Goal: Task Accomplishment & Management: Complete application form

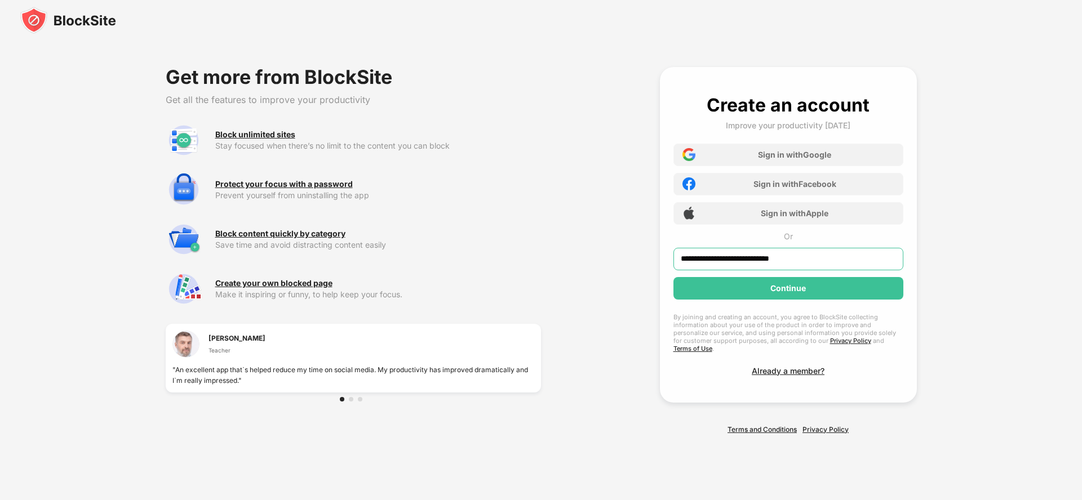
type input "**********"
click at [788, 292] on div "Continue" at bounding box center [787, 288] width 35 height 9
click at [788, 293] on div "Continue" at bounding box center [787, 288] width 35 height 9
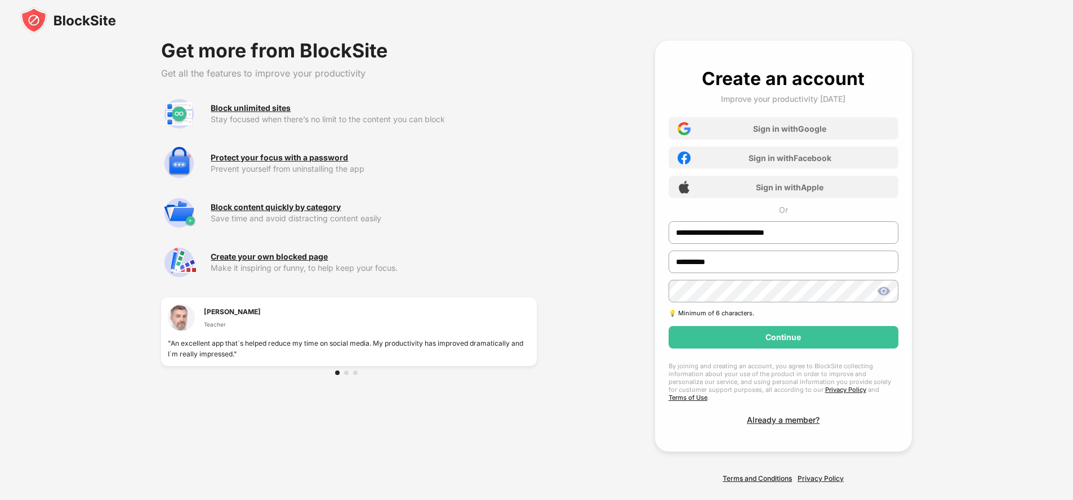
click at [784, 337] on div "Continue" at bounding box center [783, 337] width 35 height 9
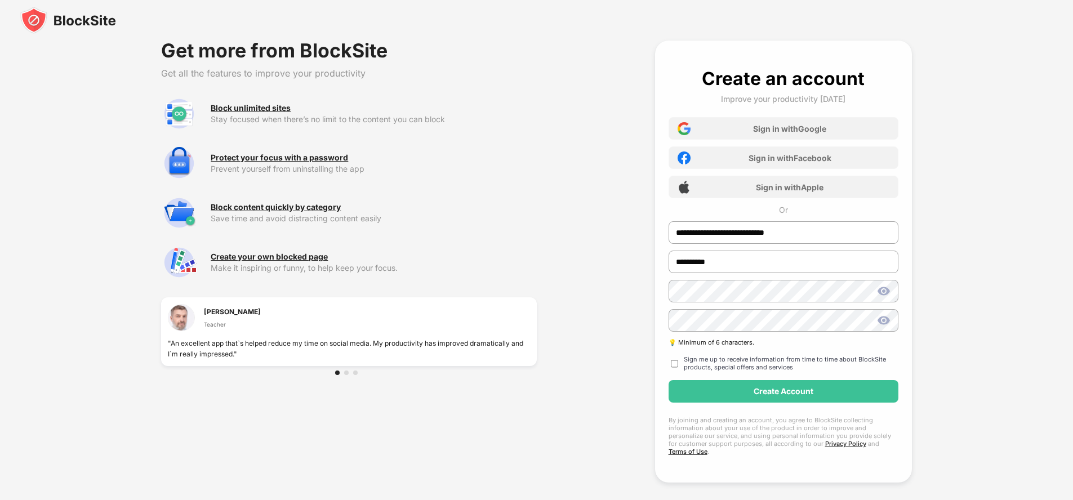
click at [784, 392] on div "Create Account" at bounding box center [784, 391] width 60 height 9
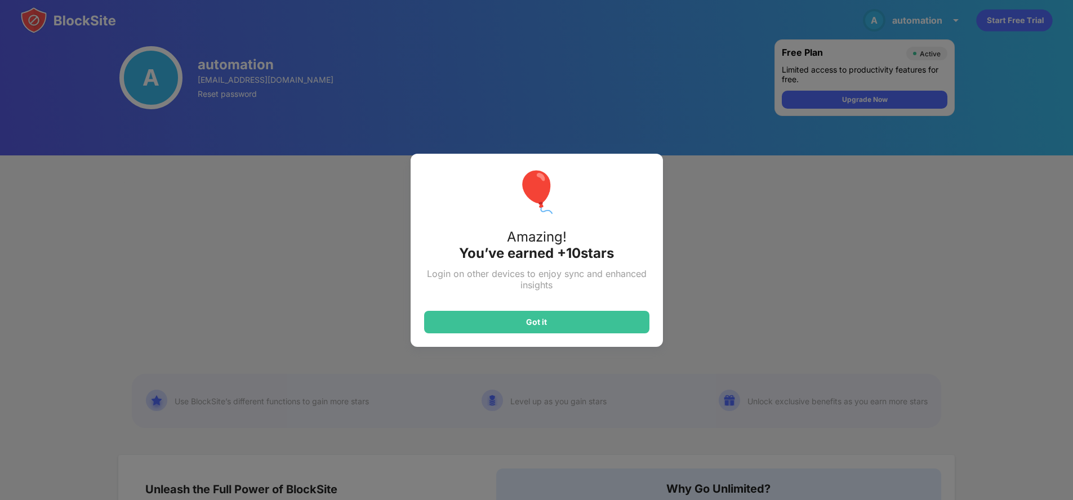
click at [541, 322] on div "Got it" at bounding box center [536, 322] width 21 height 9
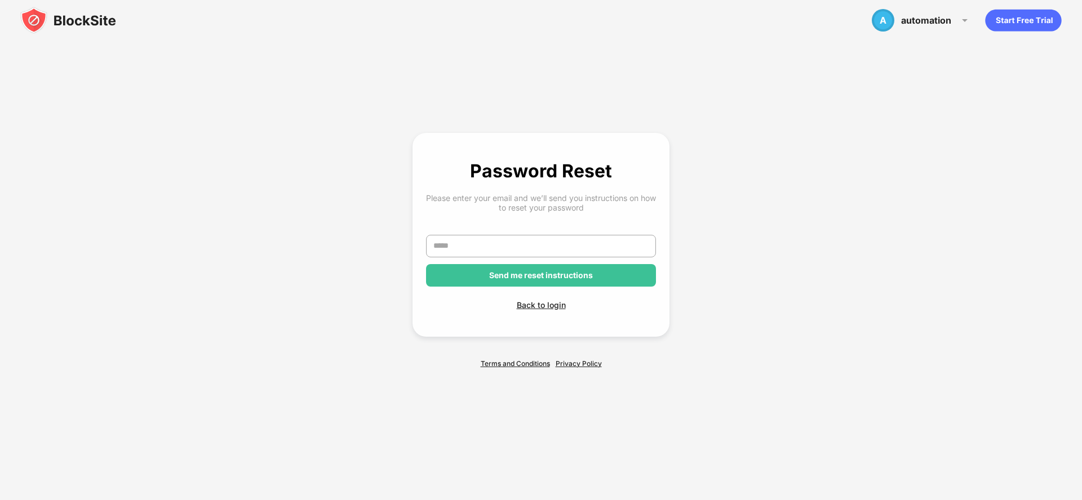
click at [541, 305] on div "Back to login" at bounding box center [541, 305] width 230 height 10
click at [515, 363] on link "Terms and Conditions" at bounding box center [515, 363] width 69 height 8
click at [579, 363] on link "Privacy Policy" at bounding box center [578, 363] width 46 height 8
